Goal: Task Accomplishment & Management: Complete application form

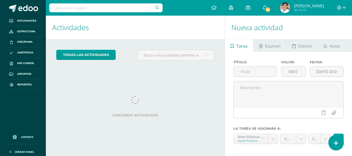
click at [338, 142] on icon at bounding box center [336, 143] width 5 height 6
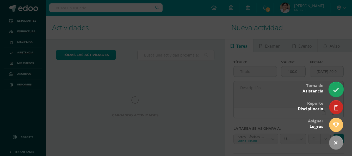
click at [335, 89] on icon at bounding box center [336, 90] width 6 height 6
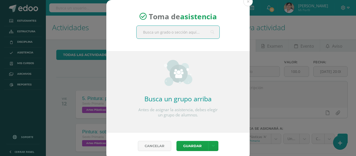
click at [183, 30] on input "text" at bounding box center [178, 32] width 83 height 13
type input "cuar"
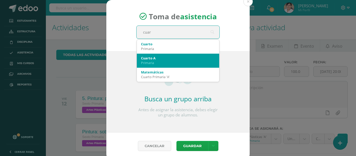
click at [176, 56] on div "Cuarto A" at bounding box center [178, 58] width 74 height 5
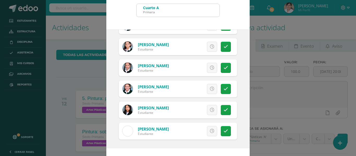
scroll to position [41, 0]
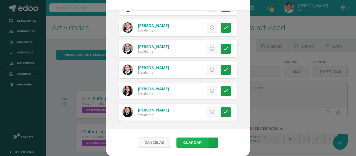
click at [187, 142] on button "Guardar" at bounding box center [192, 143] width 32 height 10
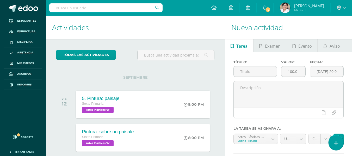
click at [334, 138] on link at bounding box center [336, 142] width 15 height 15
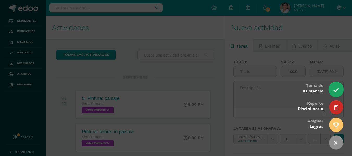
click at [334, 86] on link at bounding box center [336, 89] width 15 height 15
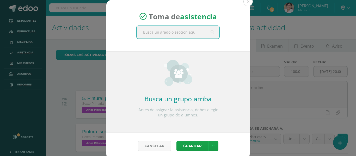
click at [164, 33] on input "text" at bounding box center [178, 32] width 83 height 13
type input "quinto a"
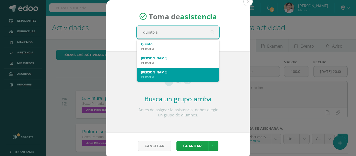
click at [161, 74] on div "[PERSON_NAME]" at bounding box center [178, 72] width 74 height 5
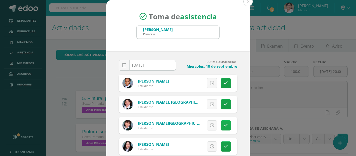
click at [221, 124] on link at bounding box center [226, 125] width 10 height 10
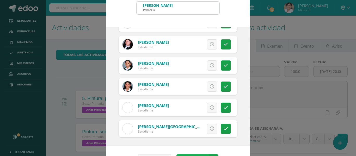
scroll to position [41, 0]
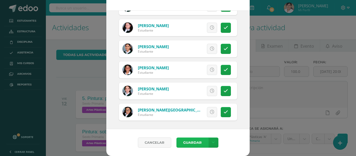
click at [186, 143] on button "Guardar" at bounding box center [192, 143] width 32 height 10
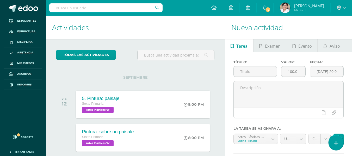
click at [336, 140] on icon at bounding box center [336, 143] width 5 height 6
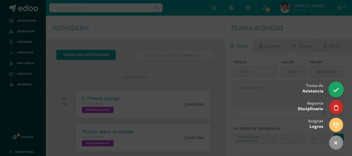
click at [333, 89] on icon at bounding box center [336, 90] width 6 height 6
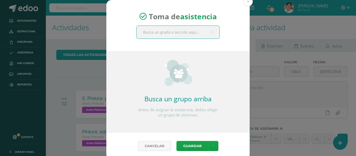
click at [182, 29] on input "text" at bounding box center [178, 32] width 83 height 13
type input "sex"
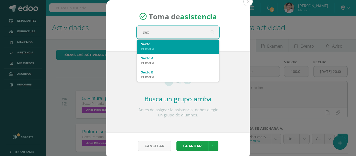
click at [186, 47] on div "Primaria" at bounding box center [178, 48] width 74 height 5
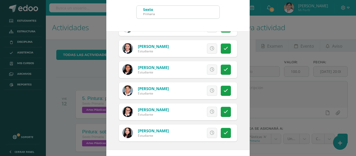
scroll to position [41, 0]
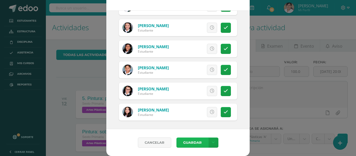
click at [195, 144] on button "Guardar" at bounding box center [192, 143] width 32 height 10
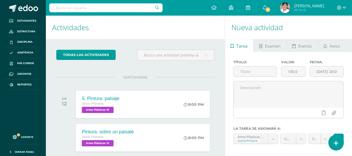
click at [338, 141] on icon at bounding box center [336, 143] width 5 height 6
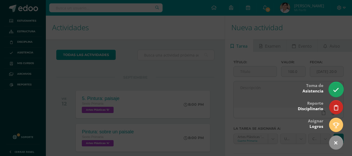
click at [336, 93] on icon at bounding box center [336, 90] width 6 height 6
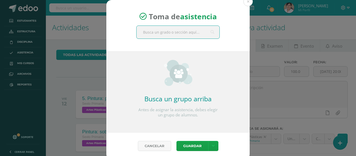
click at [188, 35] on input "text" at bounding box center [178, 32] width 83 height 13
type input "quinto b"
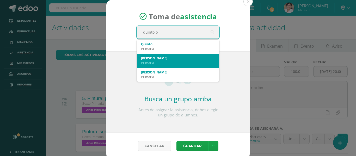
click at [154, 57] on div "Quinto B" at bounding box center [178, 58] width 74 height 5
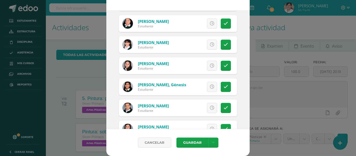
scroll to position [287, 0]
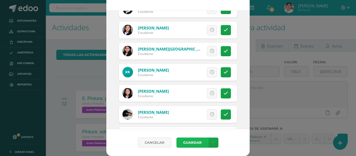
click at [190, 145] on button "Guardar" at bounding box center [192, 143] width 32 height 10
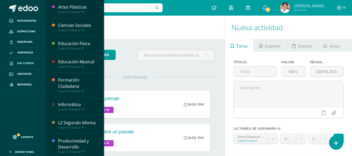
click at [28, 64] on span "Mis cursos" at bounding box center [25, 63] width 17 height 4
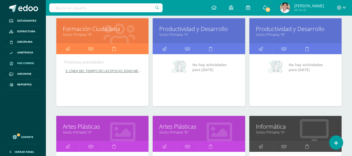
scroll to position [1166, 0]
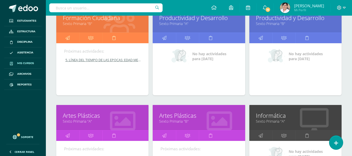
click at [90, 121] on link "Sexto Primaria "A"" at bounding box center [102, 121] width 79 height 5
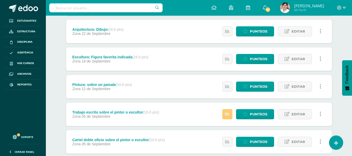
scroll to position [156, 0]
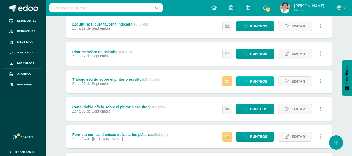
click at [261, 81] on span "Punteos" at bounding box center [258, 82] width 17 height 10
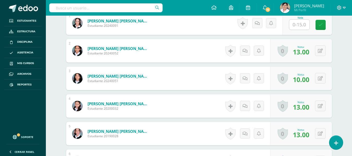
scroll to position [80, 0]
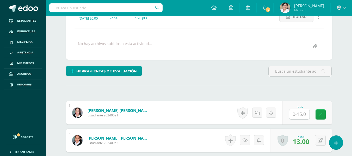
click at [297, 113] on input "text" at bounding box center [299, 114] width 20 height 10
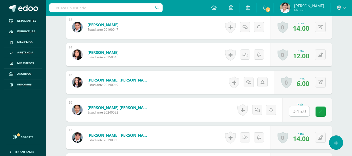
scroll to position [523, 0]
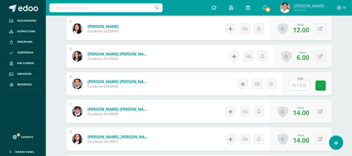
click at [299, 82] on input "text" at bounding box center [299, 85] width 20 height 10
type input "7"
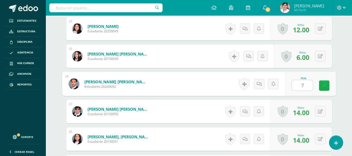
click at [325, 85] on icon at bounding box center [324, 85] width 5 height 4
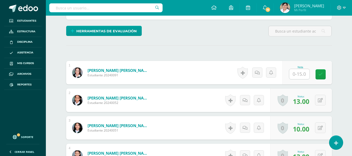
scroll to position [26, 0]
